Goal: Task Accomplishment & Management: Use online tool/utility

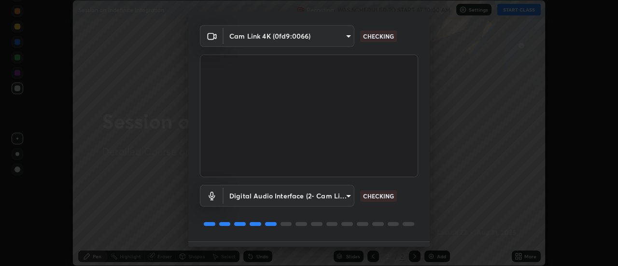
scroll to position [51, 0]
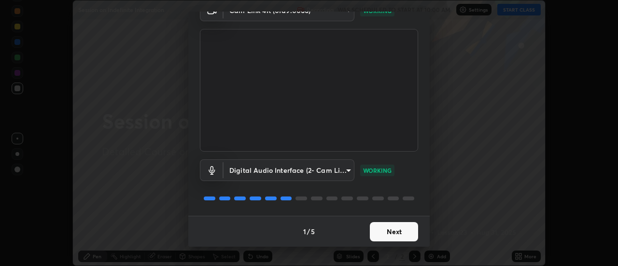
click at [386, 232] on button "Next" at bounding box center [394, 231] width 48 height 19
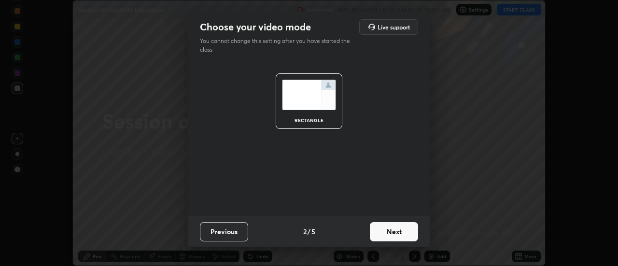
scroll to position [0, 0]
click at [387, 232] on button "Next" at bounding box center [394, 231] width 48 height 19
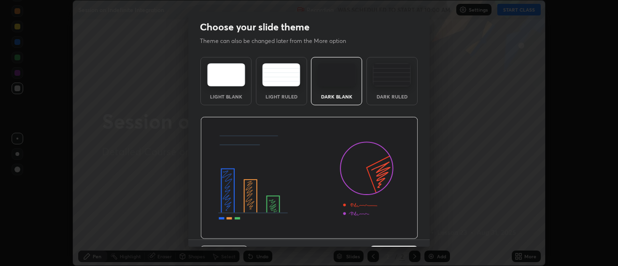
scroll to position [24, 0]
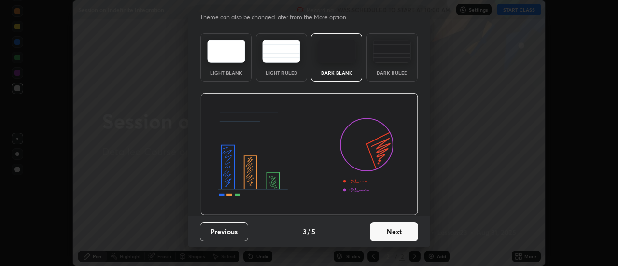
click at [393, 231] on button "Next" at bounding box center [394, 231] width 48 height 19
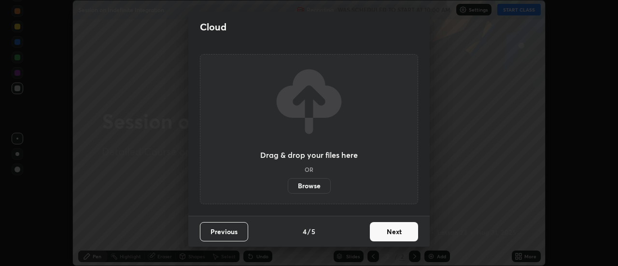
click at [397, 229] on button "Next" at bounding box center [394, 231] width 48 height 19
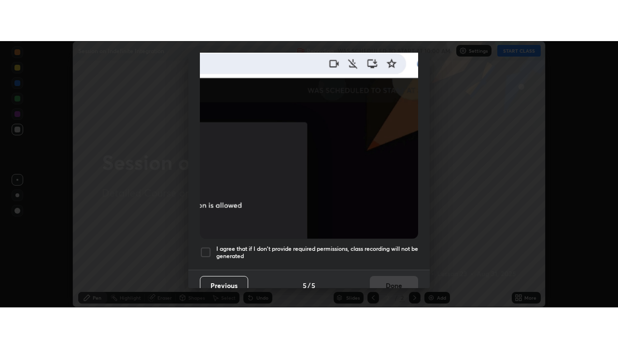
scroll to position [248, 0]
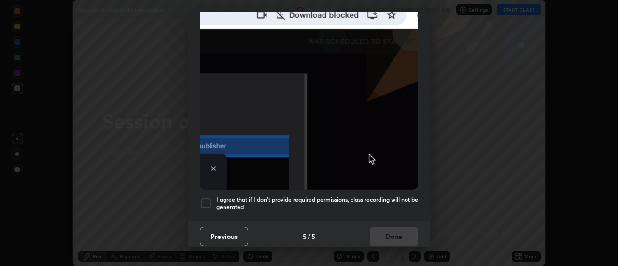
click at [207, 198] on div at bounding box center [206, 203] width 12 height 12
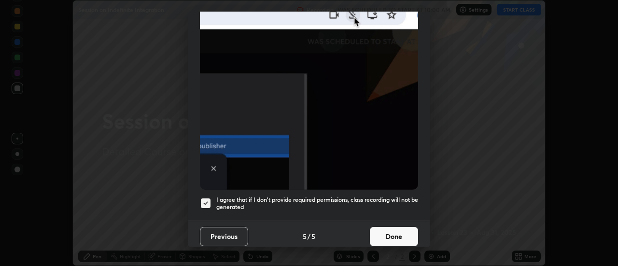
click at [405, 234] on button "Done" at bounding box center [394, 236] width 48 height 19
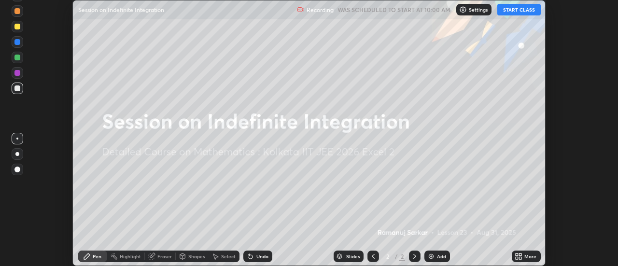
click at [574, 106] on div "Setting up your live class" at bounding box center [309, 133] width 618 height 266
click at [523, 10] on button "START CLASS" at bounding box center [518, 10] width 43 height 12
click at [520, 254] on icon at bounding box center [521, 254] width 2 height 2
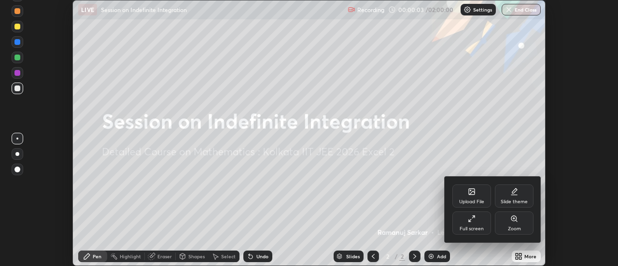
click at [469, 225] on div "Full screen" at bounding box center [471, 222] width 39 height 23
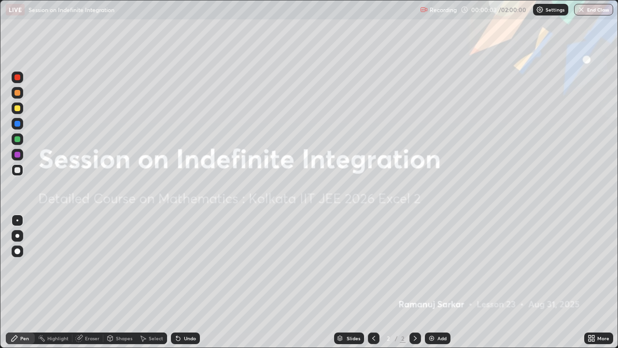
scroll to position [348, 618]
click at [432, 266] on img at bounding box center [432, 338] width 8 height 8
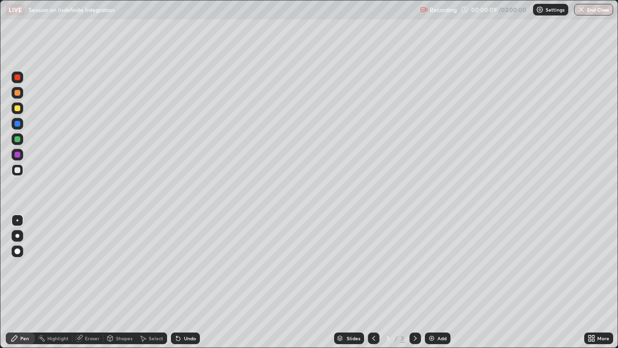
click at [16, 141] on div at bounding box center [17, 139] width 6 height 6
click at [414, 266] on icon at bounding box center [415, 338] width 8 height 8
click at [428, 266] on img at bounding box center [432, 338] width 8 height 8
click at [375, 266] on div at bounding box center [374, 338] width 12 height 12
click at [414, 266] on icon at bounding box center [415, 338] width 8 height 8
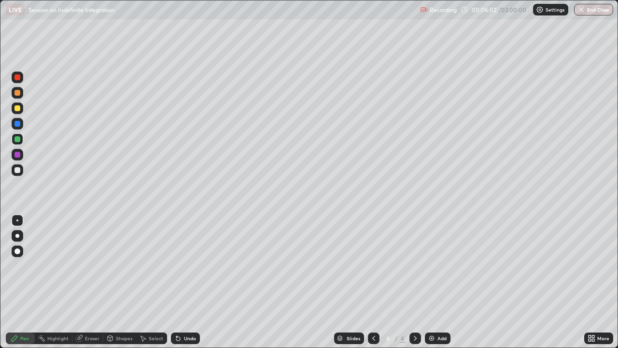
click at [428, 266] on img at bounding box center [432, 338] width 8 height 8
click at [88, 266] on div "Eraser" at bounding box center [92, 338] width 14 height 5
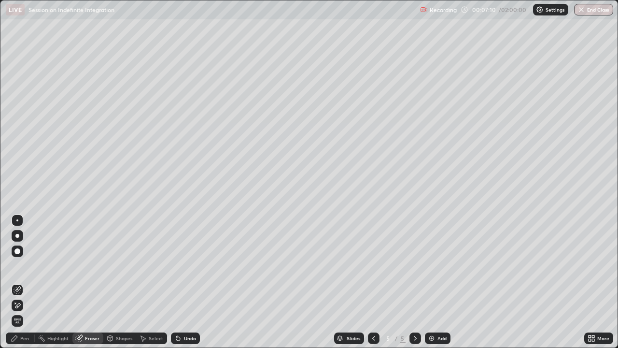
click at [25, 266] on div "Pen" at bounding box center [24, 338] width 9 height 5
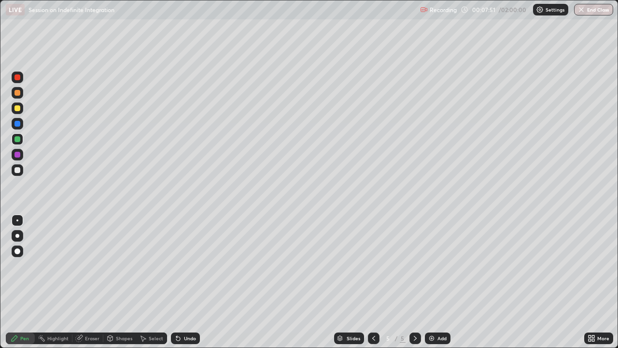
click at [428, 266] on img at bounding box center [432, 338] width 8 height 8
click at [442, 266] on div "Add" at bounding box center [441, 338] width 9 height 5
click at [374, 266] on div at bounding box center [374, 337] width 12 height 19
click at [374, 266] on div at bounding box center [374, 338] width 12 height 12
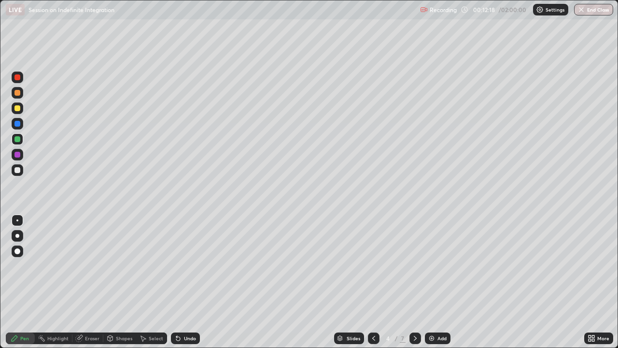
click at [373, 266] on div at bounding box center [374, 338] width 12 height 12
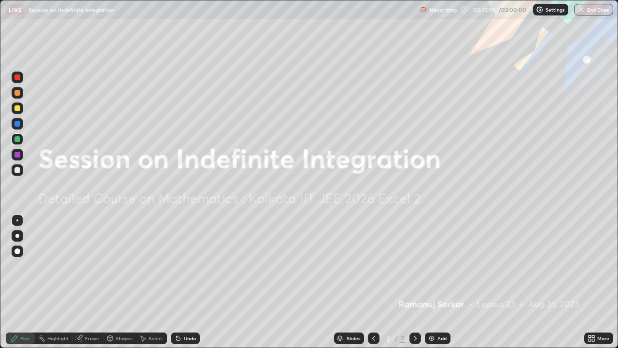
click at [410, 266] on div at bounding box center [415, 338] width 12 height 12
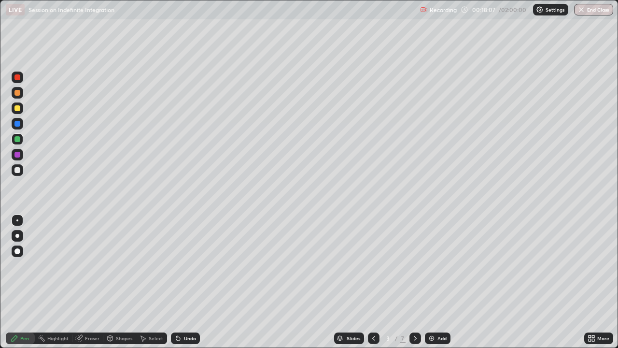
click at [17, 108] on div at bounding box center [17, 108] width 6 height 6
click at [188, 266] on div "Undo" at bounding box center [190, 338] width 12 height 5
click at [18, 170] on div at bounding box center [17, 170] width 6 height 6
click at [189, 266] on div "Undo" at bounding box center [185, 338] width 29 height 12
click at [185, 266] on div "Undo" at bounding box center [185, 338] width 29 height 12
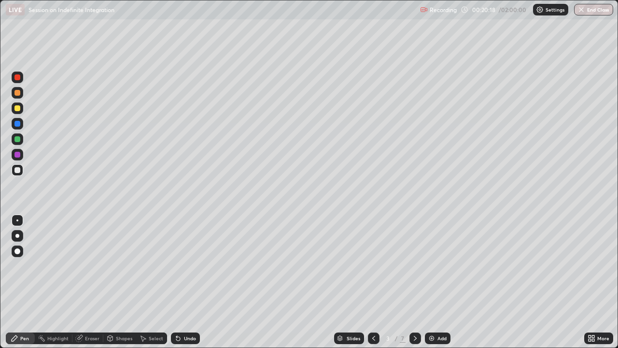
click at [18, 124] on div at bounding box center [17, 124] width 6 height 6
click at [21, 94] on div at bounding box center [18, 93] width 12 height 12
click at [21, 173] on div at bounding box center [18, 170] width 12 height 12
click at [188, 266] on div "Undo" at bounding box center [190, 338] width 12 height 5
click at [189, 266] on div "Undo" at bounding box center [190, 338] width 12 height 5
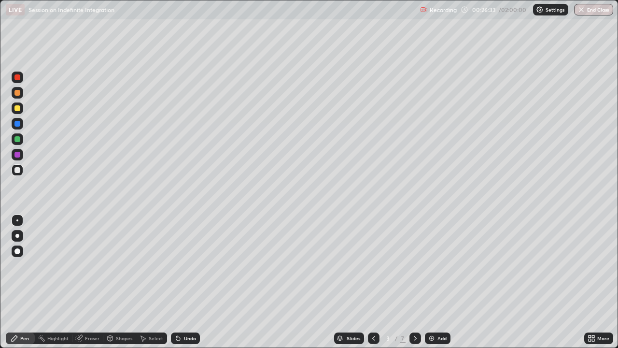
click at [296, 266] on div "Slides 3 / 7 Add" at bounding box center [392, 337] width 384 height 19
click at [414, 266] on icon at bounding box center [415, 338] width 8 height 8
click at [18, 152] on div at bounding box center [17, 155] width 6 height 6
click at [181, 266] on div "Undo" at bounding box center [185, 338] width 29 height 12
click at [182, 266] on div "Undo" at bounding box center [185, 338] width 29 height 12
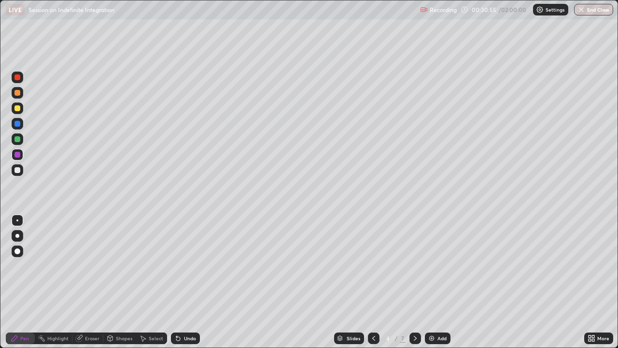
click at [182, 266] on div "Undo" at bounding box center [185, 338] width 29 height 12
click at [181, 266] on div "Undo" at bounding box center [185, 338] width 29 height 12
click at [182, 266] on div "Undo" at bounding box center [185, 338] width 29 height 12
click at [183, 266] on div "Undo" at bounding box center [185, 338] width 29 height 12
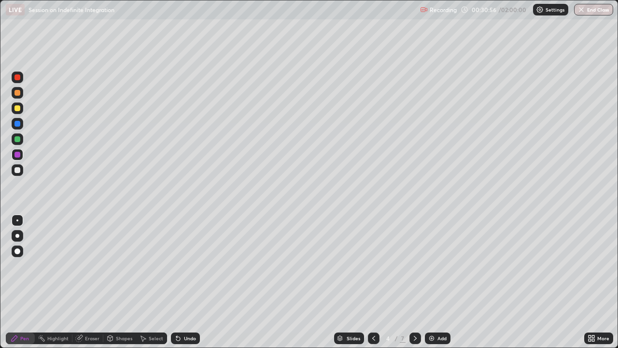
click at [183, 266] on div "Undo" at bounding box center [185, 338] width 29 height 12
click at [17, 95] on div at bounding box center [17, 93] width 6 height 6
click at [15, 170] on div at bounding box center [17, 170] width 6 height 6
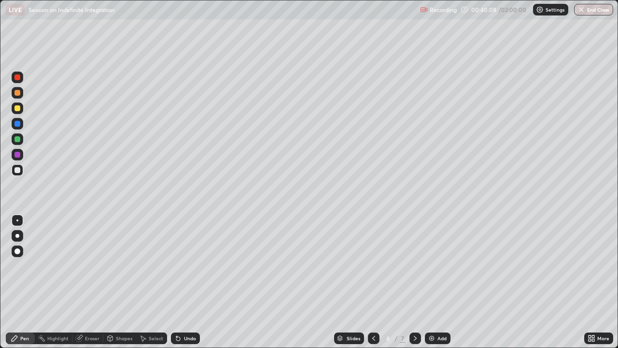
click at [18, 76] on div at bounding box center [17, 77] width 6 height 6
click at [13, 169] on div at bounding box center [18, 170] width 12 height 12
click at [17, 124] on div at bounding box center [17, 124] width 6 height 6
click at [17, 109] on div at bounding box center [17, 108] width 6 height 6
click at [437, 266] on div "Add" at bounding box center [441, 338] width 9 height 5
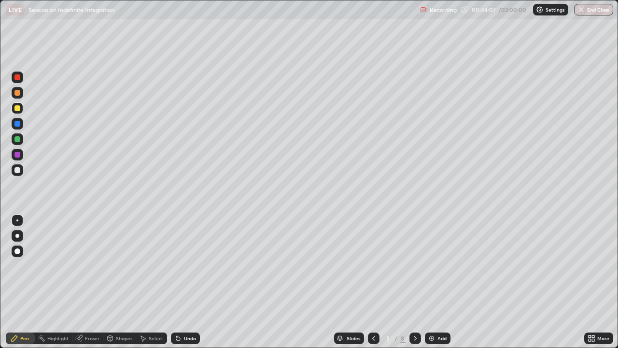
click at [373, 266] on icon at bounding box center [374, 338] width 8 height 8
click at [378, 266] on div at bounding box center [374, 337] width 12 height 19
click at [372, 266] on icon at bounding box center [374, 338] width 8 height 8
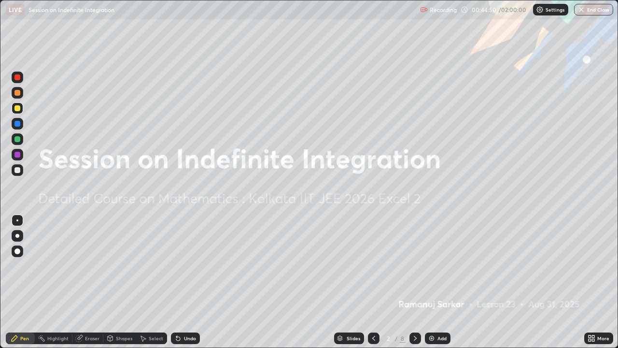
click at [414, 266] on icon at bounding box center [415, 338] width 8 height 8
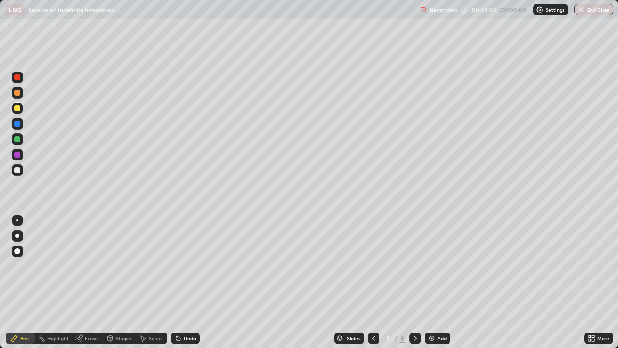
click at [413, 266] on icon at bounding box center [415, 338] width 8 height 8
click at [373, 266] on icon at bounding box center [374, 338] width 8 height 8
click at [416, 266] on icon at bounding box center [415, 338] width 8 height 8
click at [413, 266] on icon at bounding box center [415, 338] width 8 height 8
click at [415, 266] on icon at bounding box center [415, 338] width 8 height 8
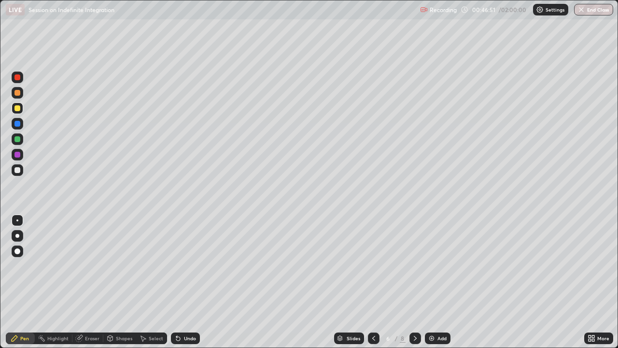
click at [415, 266] on icon at bounding box center [415, 338] width 8 height 8
click at [373, 266] on icon at bounding box center [374, 338] width 8 height 8
click at [372, 266] on icon at bounding box center [374, 338] width 8 height 8
click at [371, 266] on div at bounding box center [374, 338] width 12 height 12
click at [370, 266] on icon at bounding box center [374, 338] width 8 height 8
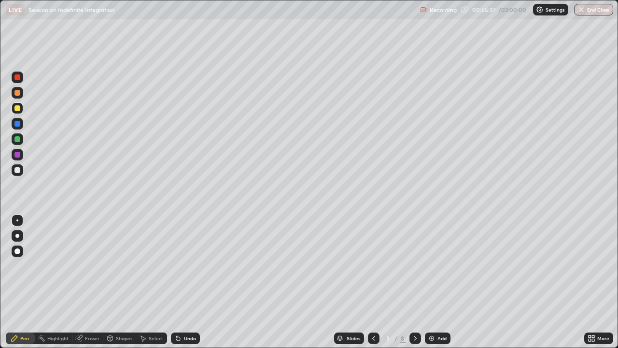
click at [414, 266] on icon at bounding box center [415, 338] width 8 height 8
click at [194, 266] on div "Undo" at bounding box center [190, 338] width 12 height 5
click at [189, 266] on div "Undo" at bounding box center [190, 338] width 12 height 5
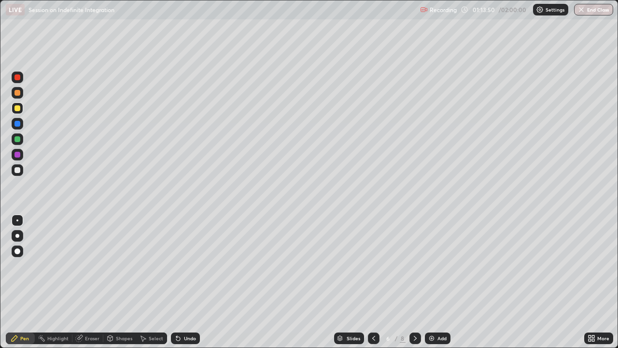
click at [190, 266] on div "Undo" at bounding box center [190, 338] width 12 height 5
click at [189, 266] on div "Undo" at bounding box center [190, 338] width 12 height 5
click at [190, 266] on div "Undo" at bounding box center [190, 338] width 12 height 5
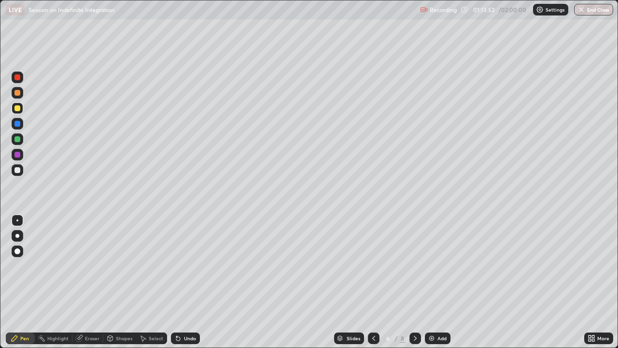
click at [189, 266] on div "Undo" at bounding box center [190, 338] width 12 height 5
click at [188, 266] on div "Undo" at bounding box center [190, 338] width 12 height 5
click at [189, 266] on div "Undo" at bounding box center [190, 338] width 12 height 5
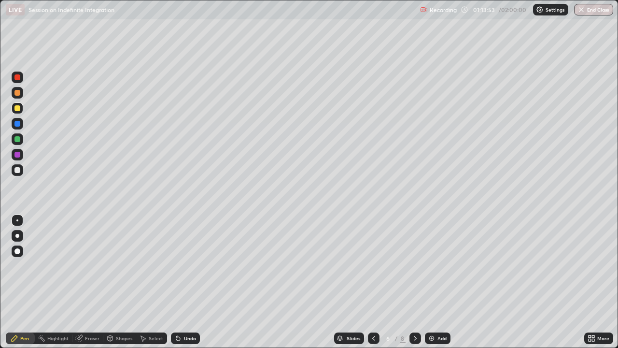
click at [188, 266] on div "Undo" at bounding box center [190, 338] width 12 height 5
click at [189, 266] on div "Undo" at bounding box center [190, 338] width 12 height 5
click at [188, 266] on div "Undo" at bounding box center [190, 338] width 12 height 5
click at [189, 266] on div "Undo" at bounding box center [190, 338] width 12 height 5
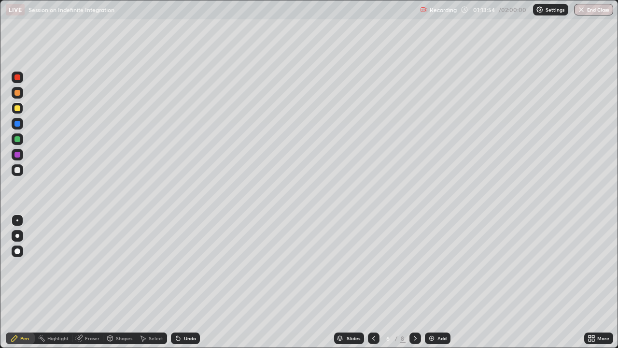
click at [189, 266] on div "Undo" at bounding box center [190, 338] width 12 height 5
click at [188, 266] on div "Undo" at bounding box center [190, 338] width 12 height 5
click at [189, 266] on div "Undo" at bounding box center [190, 338] width 12 height 5
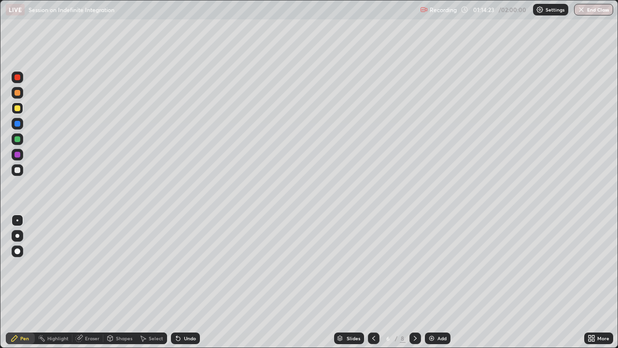
click at [188, 266] on div "Undo" at bounding box center [190, 338] width 12 height 5
click at [186, 266] on div "Undo" at bounding box center [190, 338] width 12 height 5
click at [185, 266] on div "Undo" at bounding box center [190, 338] width 12 height 5
click at [185, 266] on div "Undo" at bounding box center [185, 338] width 29 height 12
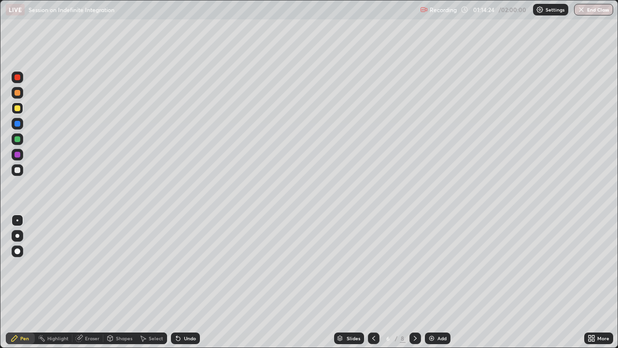
click at [184, 266] on div "Undo" at bounding box center [190, 338] width 12 height 5
click at [182, 266] on div "Undo" at bounding box center [185, 338] width 29 height 12
click at [180, 266] on icon at bounding box center [178, 338] width 8 height 8
click at [157, 266] on div "Select" at bounding box center [156, 338] width 14 height 5
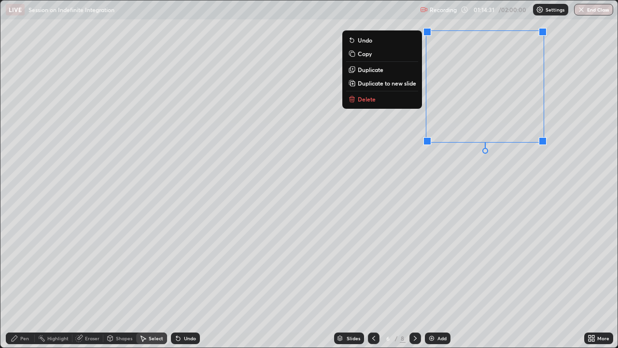
click at [391, 101] on button "Delete" at bounding box center [382, 99] width 72 height 12
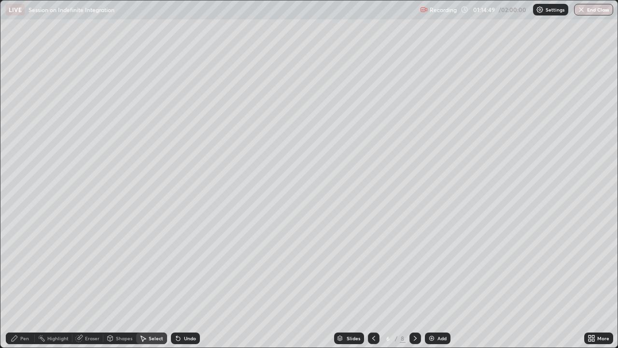
click at [23, 266] on div "Pen" at bounding box center [24, 338] width 9 height 5
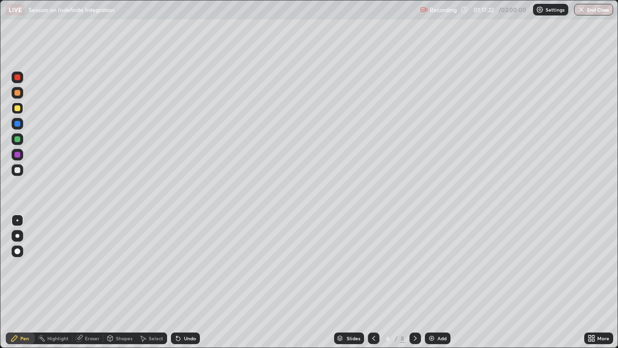
click at [21, 155] on div at bounding box center [18, 155] width 12 height 12
click at [16, 90] on div at bounding box center [17, 93] width 6 height 6
click at [18, 124] on div at bounding box center [17, 124] width 6 height 6
click at [437, 266] on div "Add" at bounding box center [441, 338] width 9 height 5
click at [18, 109] on div at bounding box center [17, 108] width 6 height 6
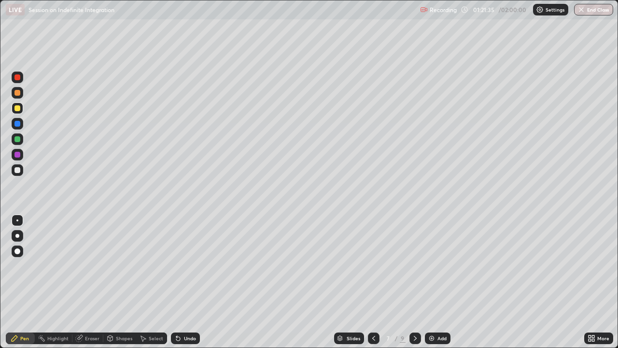
click at [384, 266] on div "7" at bounding box center [388, 338] width 10 height 6
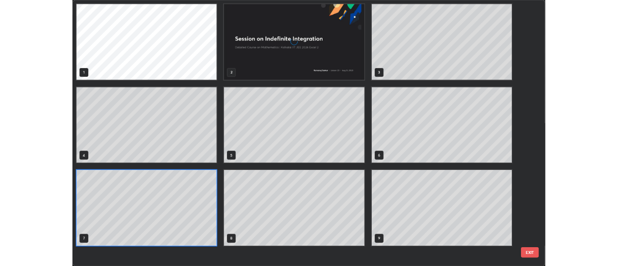
scroll to position [344, 612]
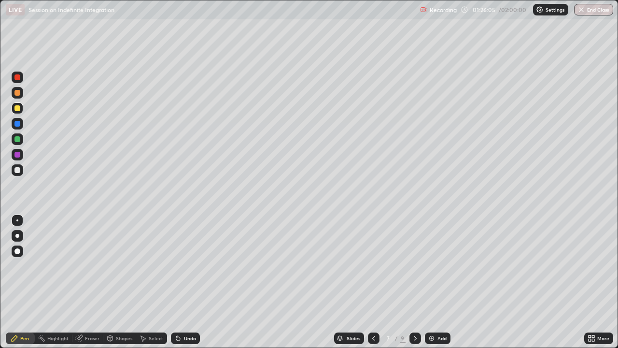
click at [373, 266] on icon at bounding box center [373, 338] width 3 height 5
click at [414, 266] on icon at bounding box center [415, 338] width 8 height 8
click at [18, 139] on div at bounding box center [17, 139] width 6 height 6
click at [373, 266] on icon at bounding box center [374, 338] width 8 height 8
click at [414, 266] on icon at bounding box center [415, 338] width 3 height 5
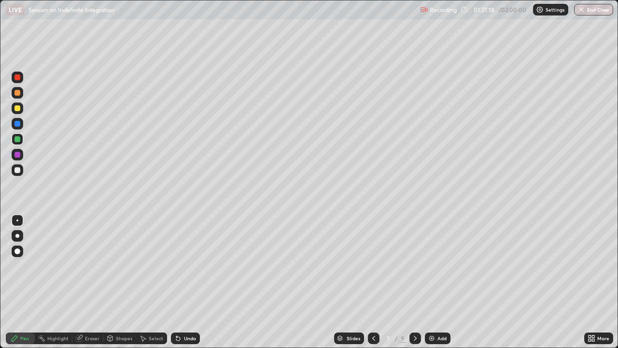
click at [16, 96] on div at bounding box center [18, 93] width 12 height 12
click at [21, 139] on div at bounding box center [18, 139] width 12 height 12
click at [17, 91] on div at bounding box center [17, 93] width 6 height 6
click at [93, 266] on div "Eraser" at bounding box center [92, 338] width 14 height 5
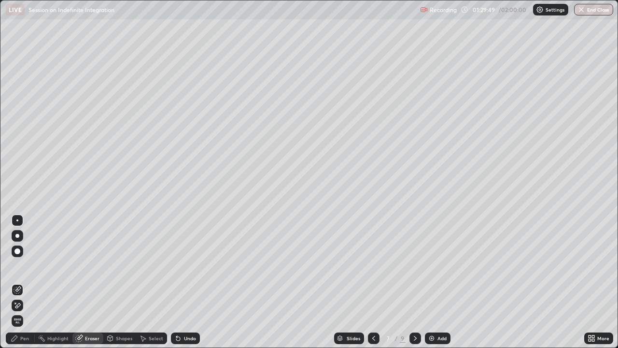
click at [23, 266] on div "Pen" at bounding box center [24, 338] width 9 height 5
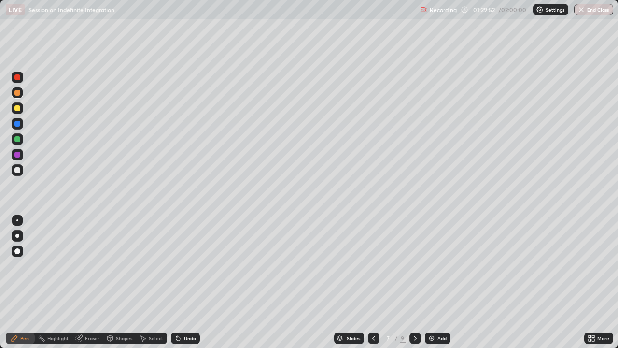
click at [178, 266] on icon at bounding box center [178, 339] width 4 height 4
click at [16, 138] on div at bounding box center [17, 139] width 6 height 6
click at [18, 156] on div at bounding box center [17, 155] width 6 height 6
click at [20, 137] on div at bounding box center [18, 139] width 12 height 12
click at [59, 266] on div "Highlight" at bounding box center [57, 338] width 21 height 5
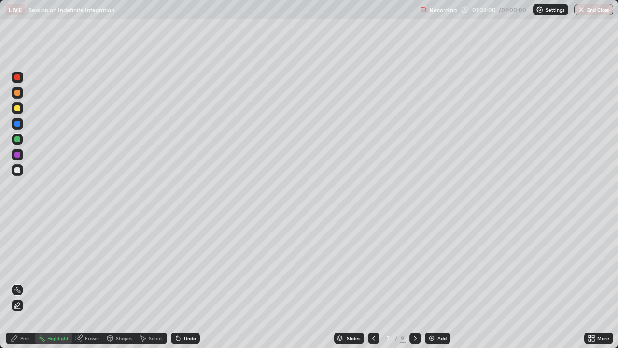
click at [19, 157] on div at bounding box center [17, 155] width 6 height 6
click at [182, 266] on div "Undo" at bounding box center [185, 338] width 29 height 12
click at [373, 266] on icon at bounding box center [374, 338] width 8 height 8
click at [19, 266] on div "Pen" at bounding box center [20, 338] width 29 height 12
click at [21, 125] on div at bounding box center [18, 124] width 12 height 12
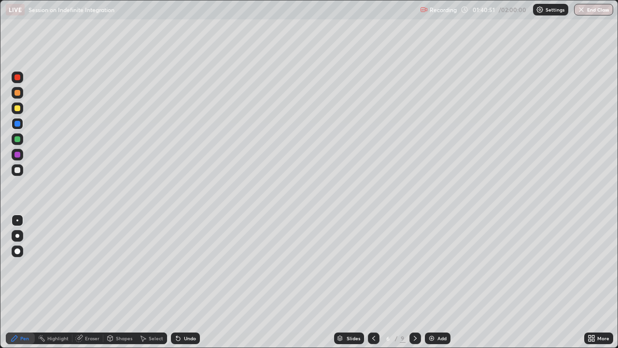
click at [188, 266] on div "Undo" at bounding box center [190, 338] width 12 height 5
click at [186, 266] on div "Undo" at bounding box center [190, 338] width 12 height 5
click at [184, 266] on div "Undo" at bounding box center [190, 338] width 12 height 5
click at [186, 266] on div "Undo" at bounding box center [190, 338] width 12 height 5
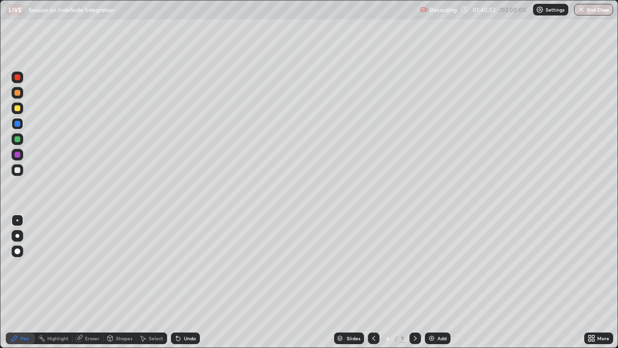
click at [188, 266] on div "Undo" at bounding box center [190, 338] width 12 height 5
click at [87, 266] on div "Eraser" at bounding box center [92, 338] width 14 height 5
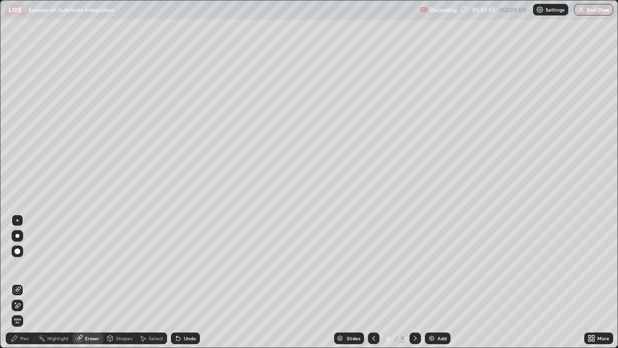
click at [151, 266] on div "Select" at bounding box center [156, 338] width 14 height 5
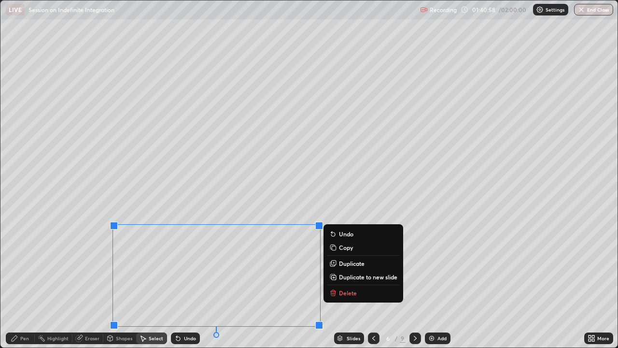
click at [342, 266] on p "Delete" at bounding box center [348, 293] width 18 height 8
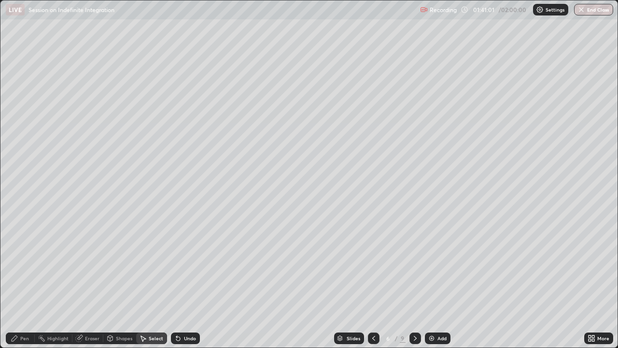
click at [440, 266] on div "Add" at bounding box center [438, 338] width 26 height 12
click at [372, 266] on icon at bounding box center [373, 338] width 8 height 8
click at [378, 266] on div at bounding box center [373, 338] width 12 height 12
click at [414, 266] on icon at bounding box center [415, 338] width 8 height 8
click at [415, 266] on icon at bounding box center [415, 338] width 3 height 5
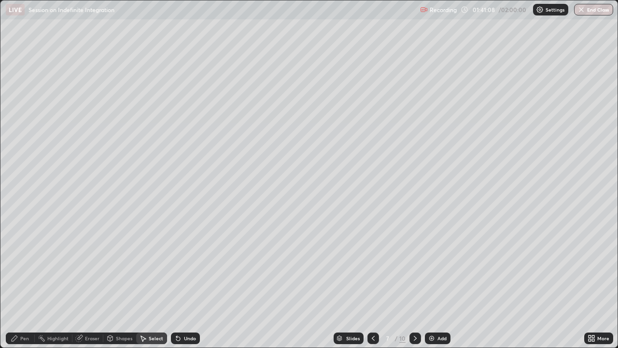
click at [24, 266] on div "Pen" at bounding box center [24, 338] width 9 height 5
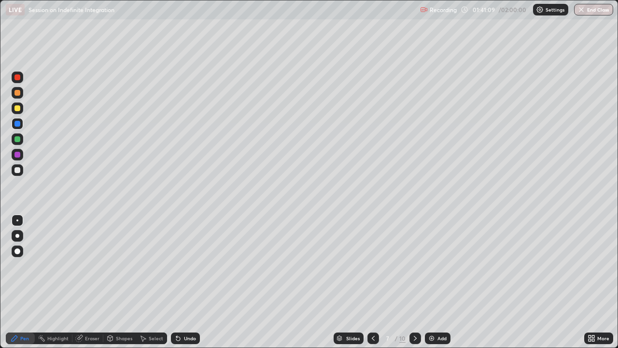
click at [19, 111] on div at bounding box center [17, 108] width 6 height 6
click at [414, 266] on icon at bounding box center [415, 338] width 8 height 8
click at [372, 266] on icon at bounding box center [373, 338] width 8 height 8
click at [416, 266] on icon at bounding box center [415, 338] width 8 height 8
click at [414, 266] on icon at bounding box center [415, 338] width 8 height 8
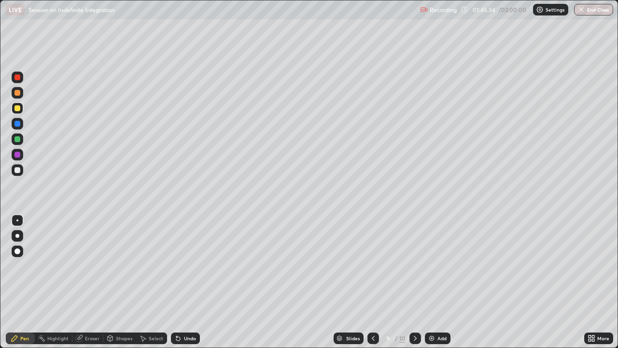
click at [14, 169] on div at bounding box center [18, 170] width 12 height 12
click at [182, 266] on div "Undo" at bounding box center [185, 338] width 29 height 12
click at [184, 266] on div "Undo" at bounding box center [190, 338] width 12 height 5
click at [17, 109] on div at bounding box center [17, 108] width 6 height 6
click at [18, 127] on div at bounding box center [18, 124] width 12 height 12
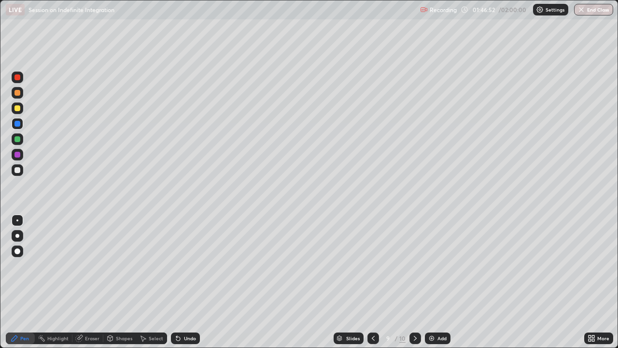
click at [19, 107] on div at bounding box center [17, 108] width 6 height 6
click at [17, 93] on div at bounding box center [17, 93] width 6 height 6
click at [189, 266] on div "Undo" at bounding box center [185, 338] width 29 height 12
click at [188, 266] on div "Undo" at bounding box center [185, 338] width 29 height 12
click at [187, 266] on div "Undo" at bounding box center [185, 338] width 29 height 12
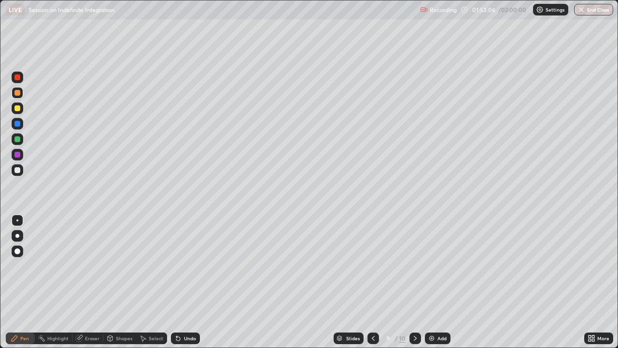
click at [18, 83] on div at bounding box center [18, 77] width 12 height 12
click at [413, 266] on icon at bounding box center [415, 338] width 8 height 8
click at [372, 266] on icon at bounding box center [373, 338] width 8 height 8
click at [411, 266] on icon at bounding box center [415, 338] width 8 height 8
click at [377, 266] on div at bounding box center [373, 338] width 12 height 12
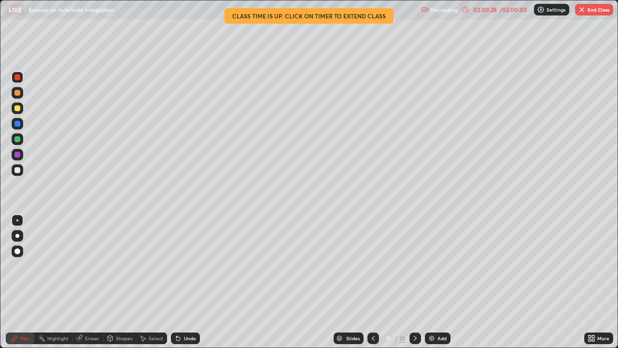
click at [437, 266] on div "Add" at bounding box center [441, 338] width 9 height 5
click at [441, 266] on div "Add" at bounding box center [441, 338] width 9 height 5
click at [437, 266] on div "Add" at bounding box center [441, 338] width 9 height 5
click at [374, 266] on icon at bounding box center [374, 338] width 8 height 8
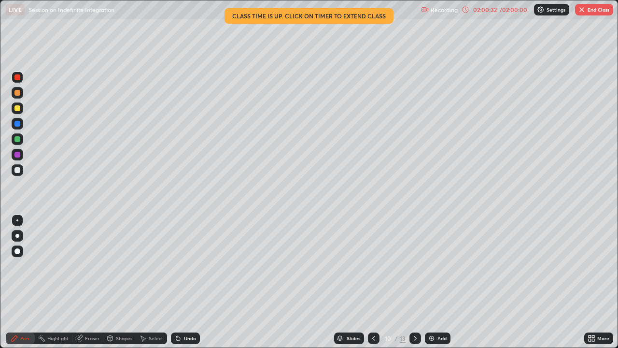
click at [372, 266] on icon at bounding box center [374, 338] width 8 height 8
click at [373, 266] on icon at bounding box center [374, 338] width 8 height 8
click at [412, 266] on icon at bounding box center [415, 338] width 8 height 8
click at [414, 266] on icon at bounding box center [415, 338] width 8 height 8
click at [415, 266] on icon at bounding box center [415, 338] width 8 height 8
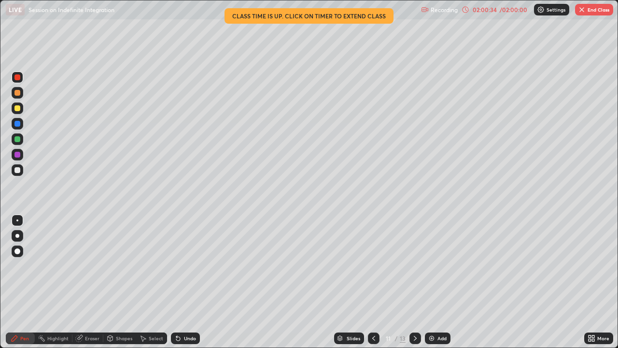
click at [414, 266] on icon at bounding box center [415, 338] width 8 height 8
click at [596, 10] on button "End Class" at bounding box center [594, 10] width 38 height 12
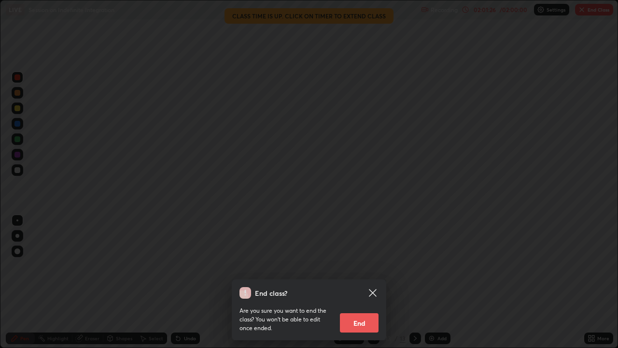
click at [370, 266] on button "End" at bounding box center [359, 322] width 39 height 19
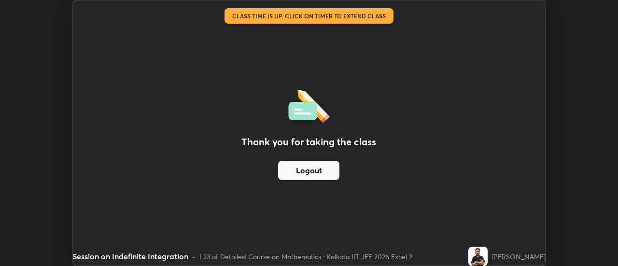
scroll to position [48016, 47664]
